Goal: Book appointment/travel/reservation

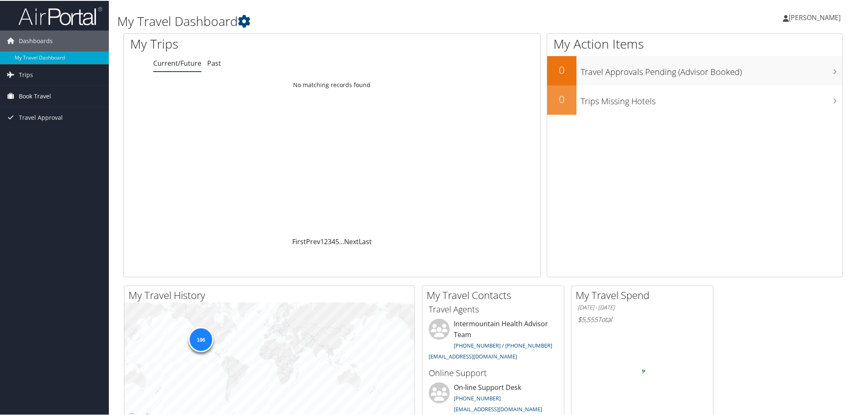
click at [38, 94] on span "Book Travel" at bounding box center [35, 95] width 32 height 21
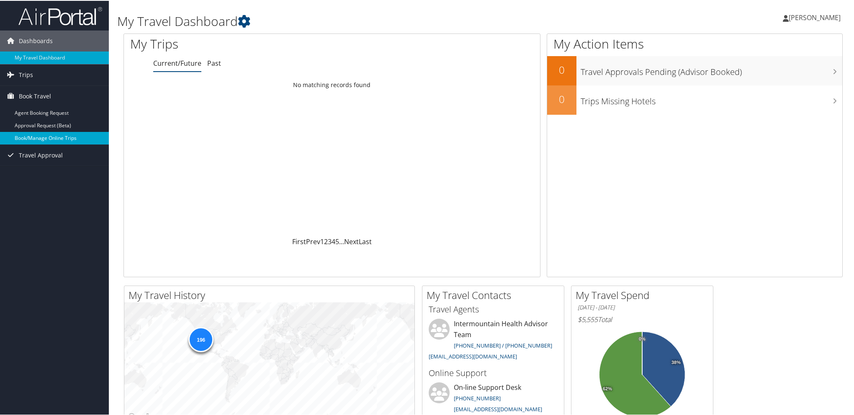
click at [44, 135] on link "Book/Manage Online Trips" at bounding box center [54, 137] width 109 height 13
